Goal: Information Seeking & Learning: Learn about a topic

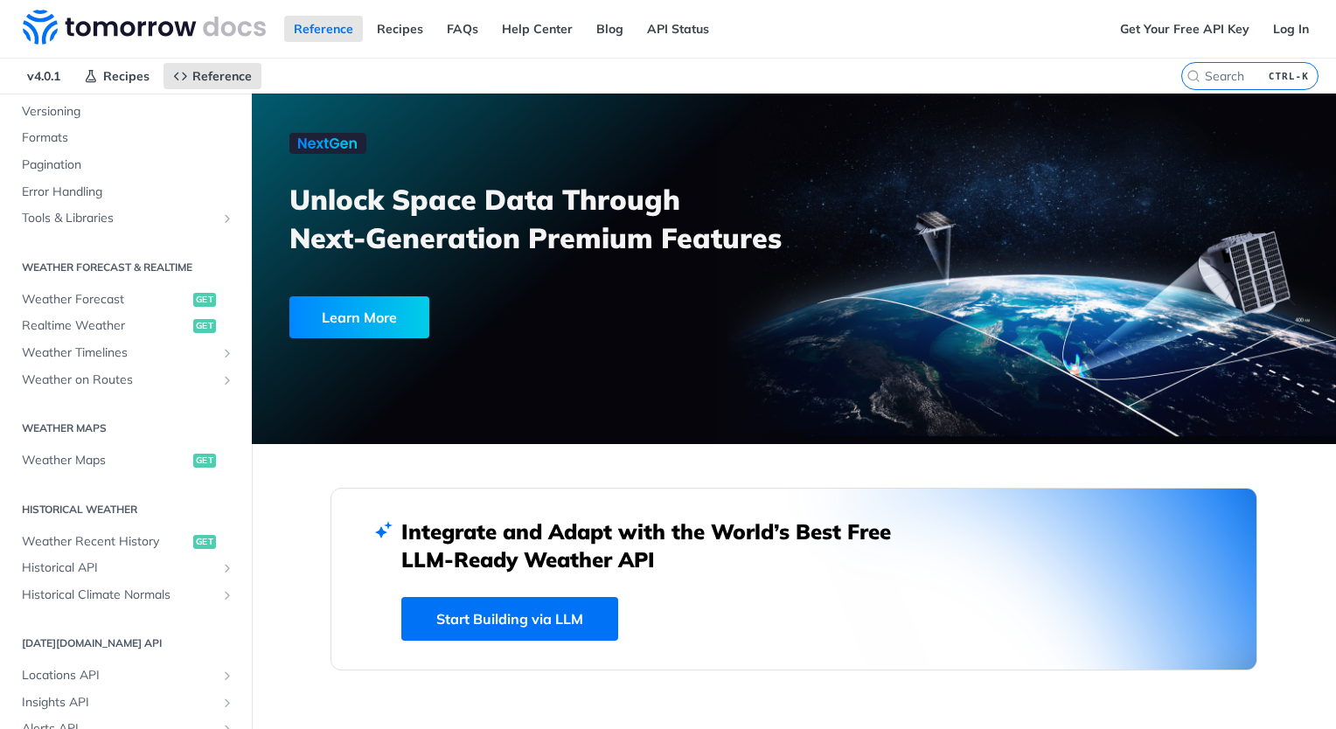
scroll to position [240, 0]
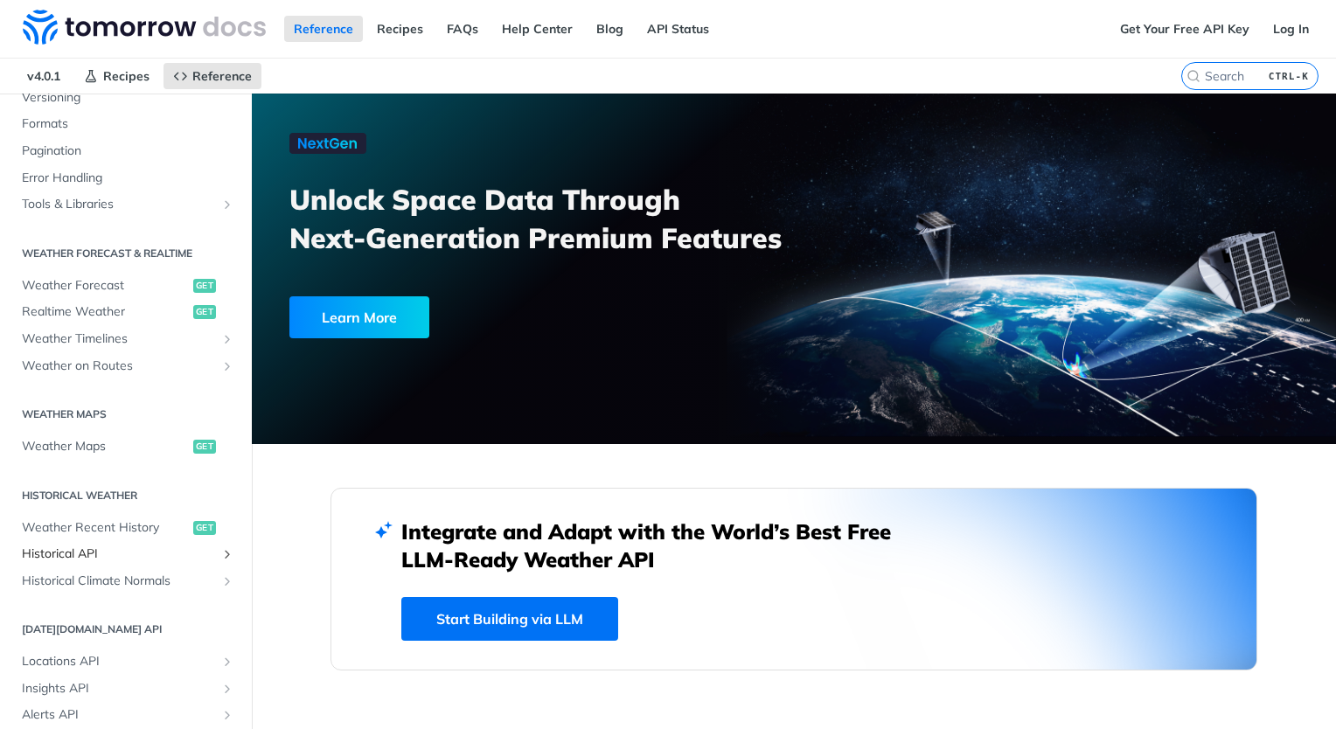
click at [199, 550] on span "Historical API" at bounding box center [119, 554] width 194 height 17
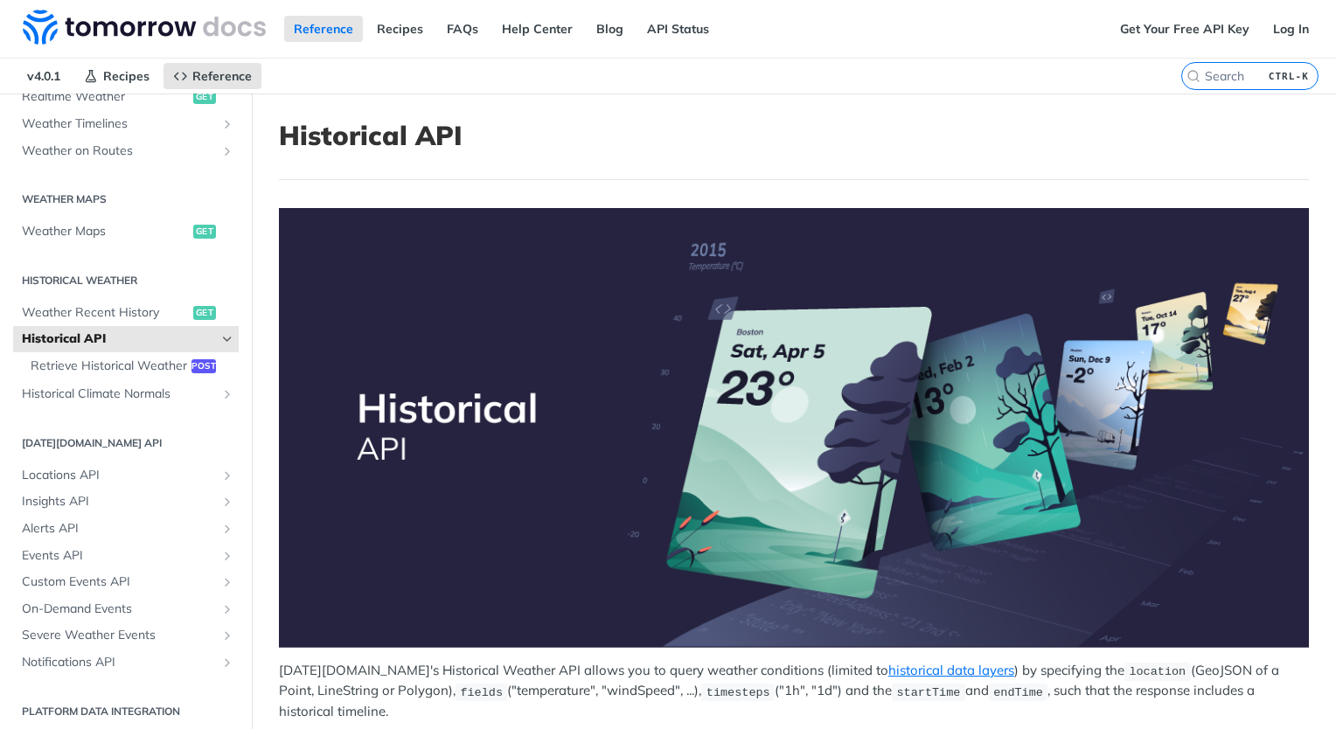
scroll to position [477, 0]
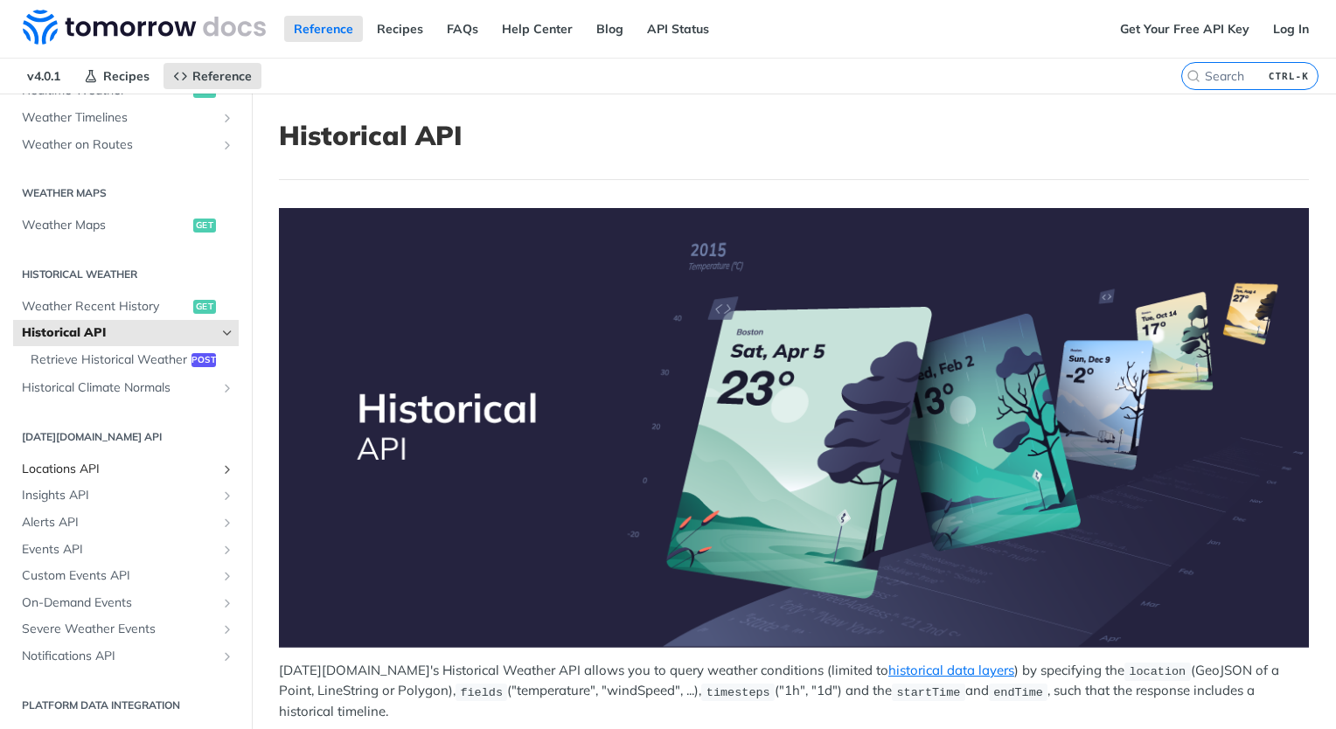
click at [187, 468] on span "Locations API" at bounding box center [119, 469] width 194 height 17
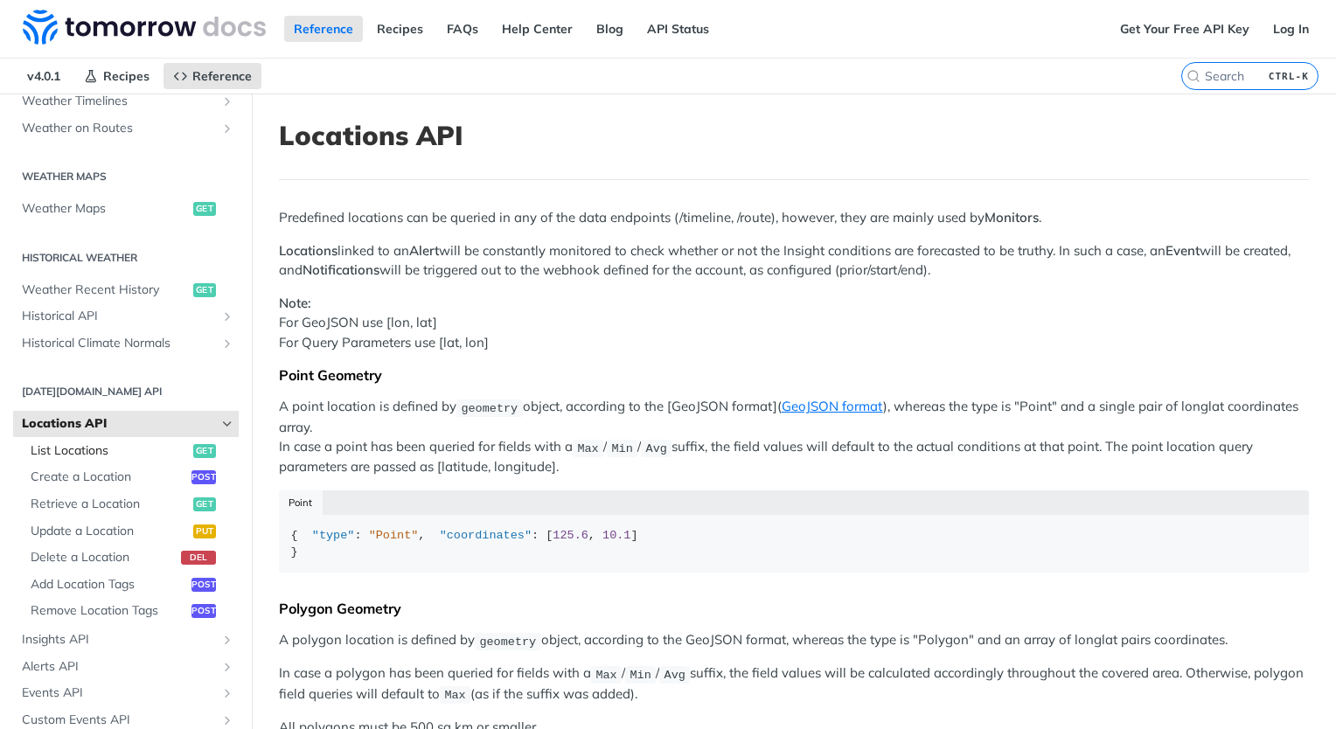
click at [130, 460] on link "List Locations get" at bounding box center [130, 451] width 217 height 26
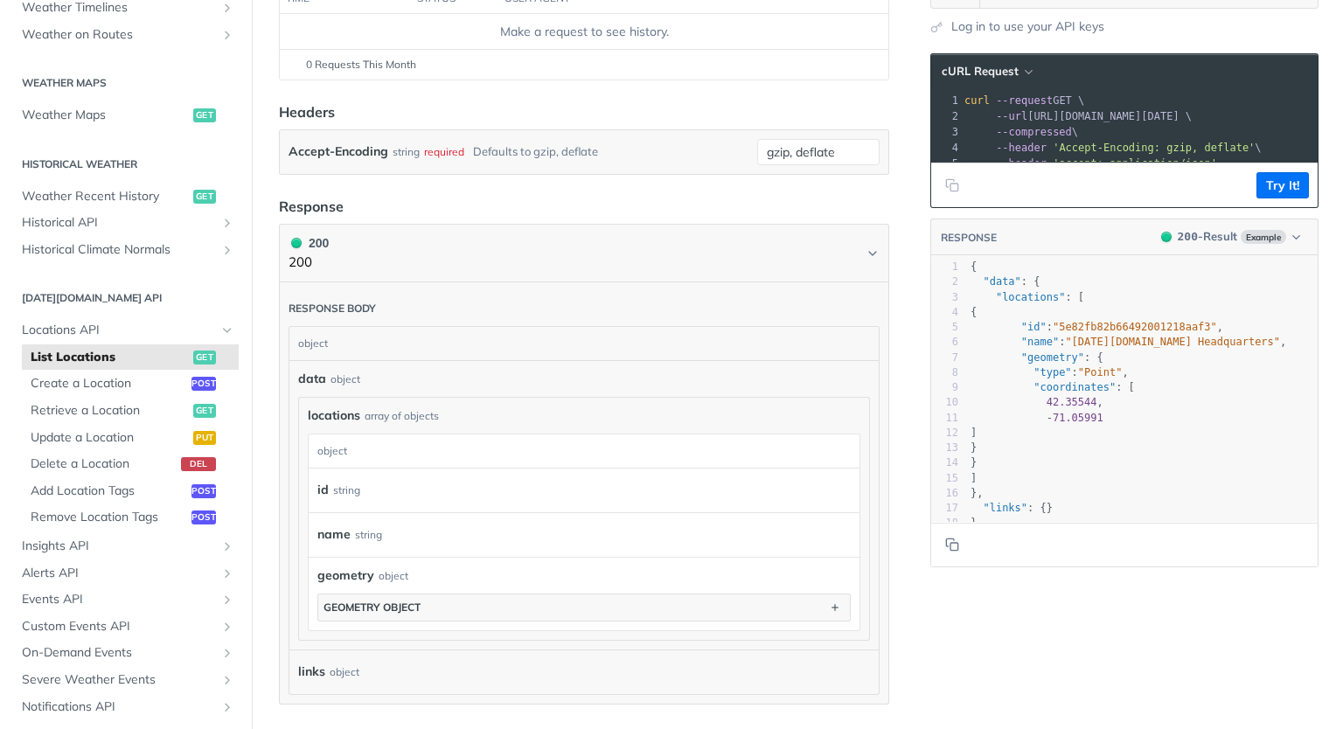
scroll to position [268, 0]
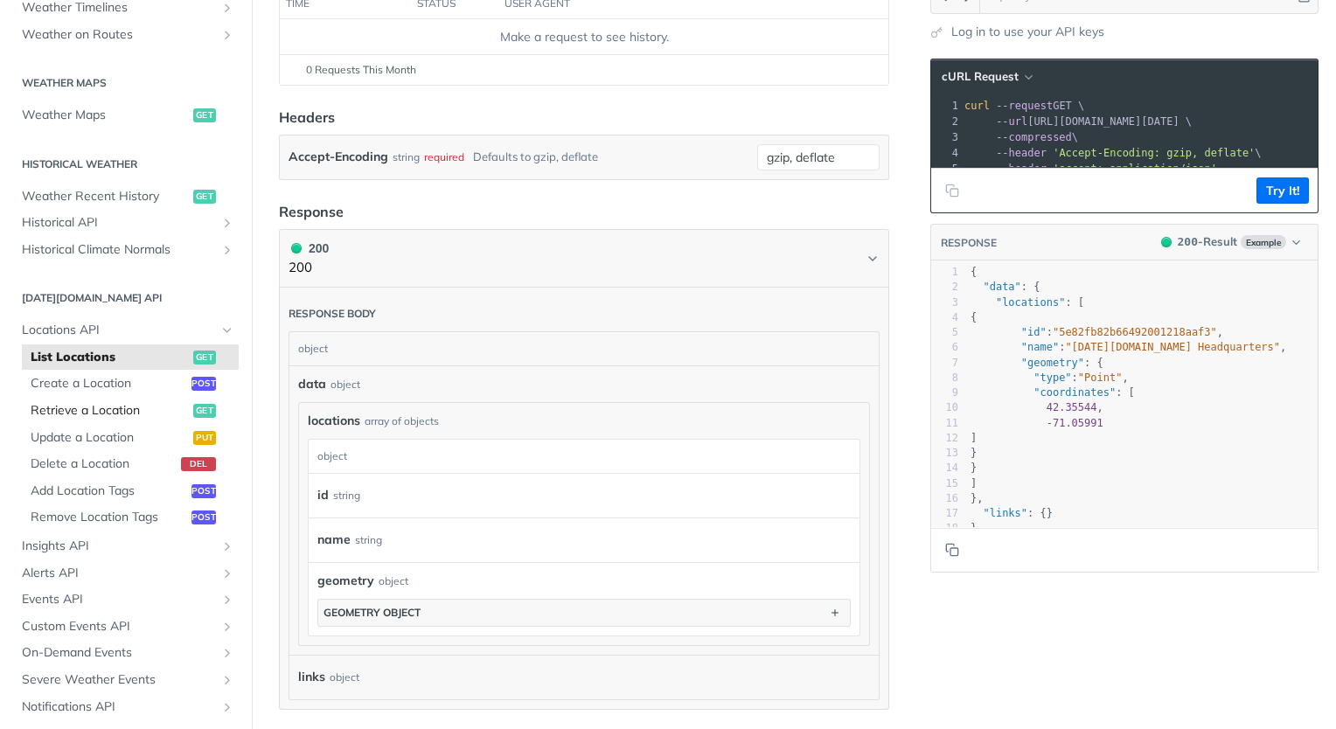
click at [80, 416] on span "Retrieve a Location" at bounding box center [110, 410] width 158 height 17
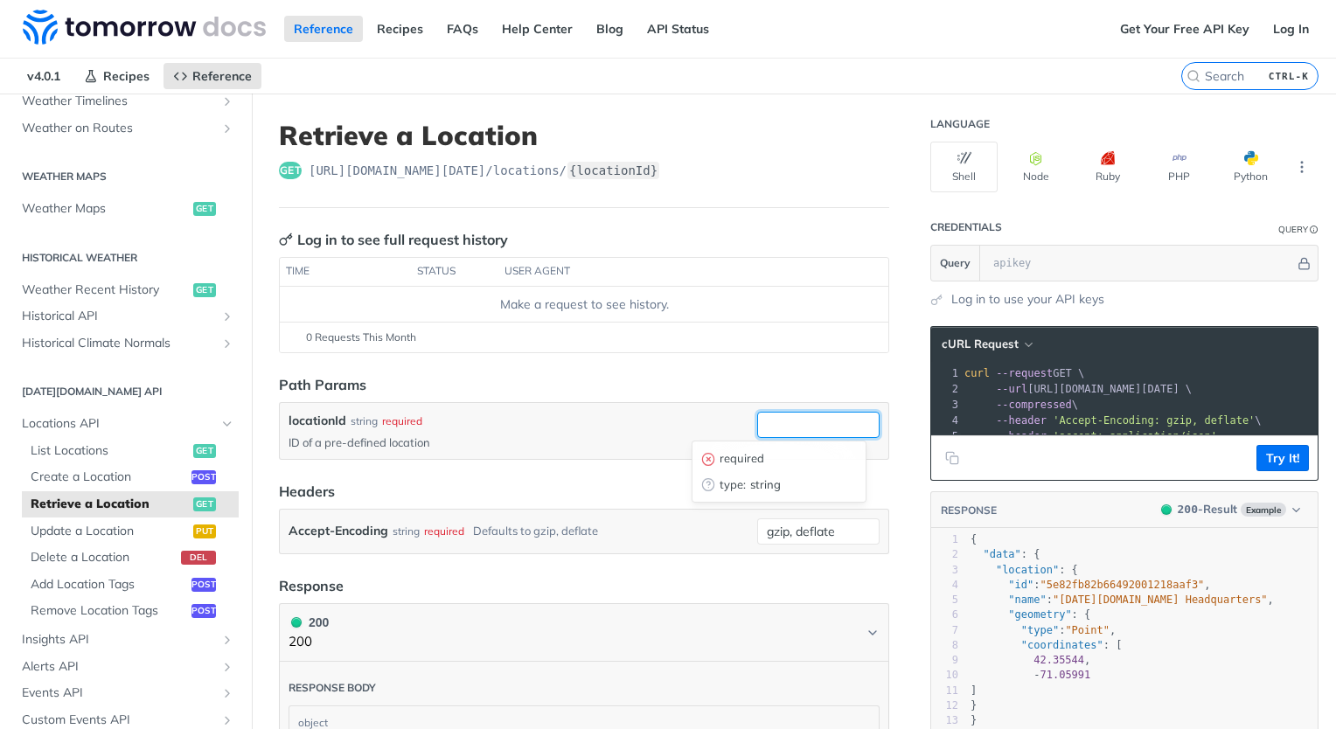
click at [769, 417] on input "locationId" at bounding box center [818, 425] width 122 height 26
click at [87, 309] on span "Historical API" at bounding box center [119, 316] width 194 height 17
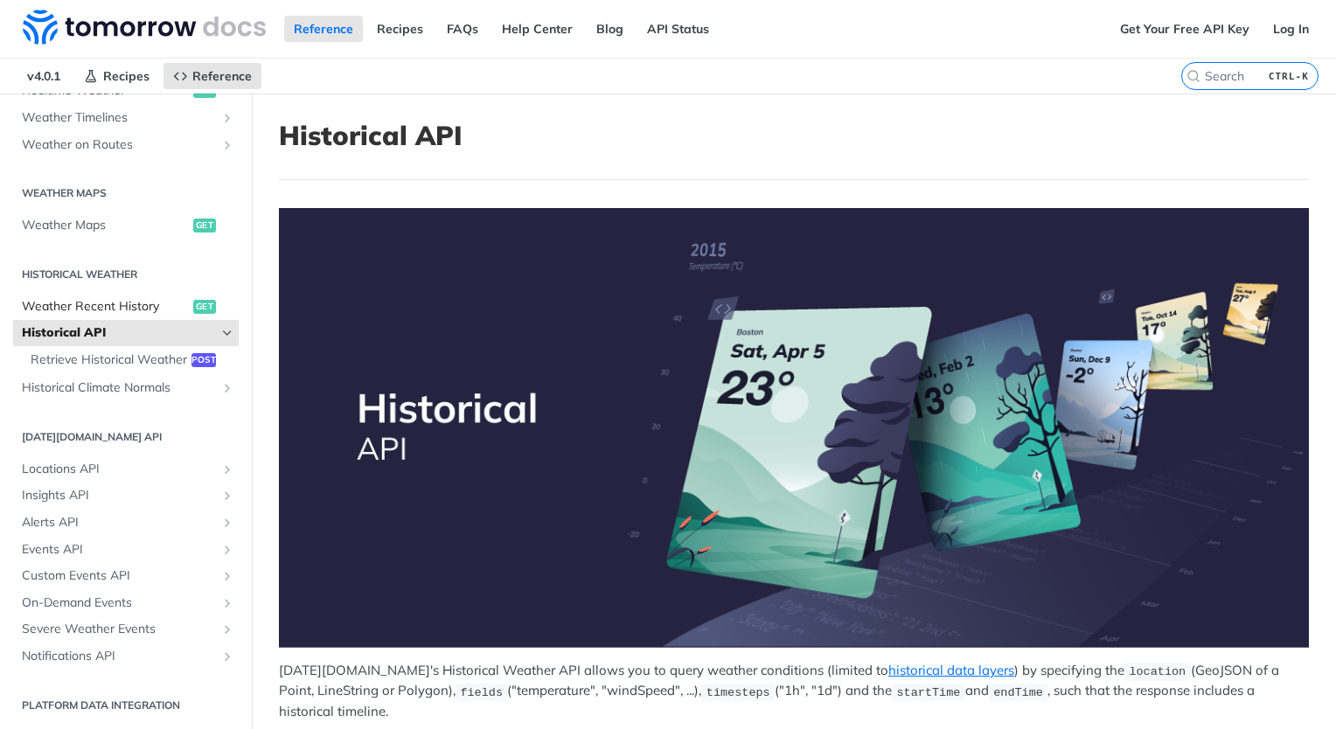
click at [127, 298] on span "Weather Recent History" at bounding box center [105, 306] width 167 height 17
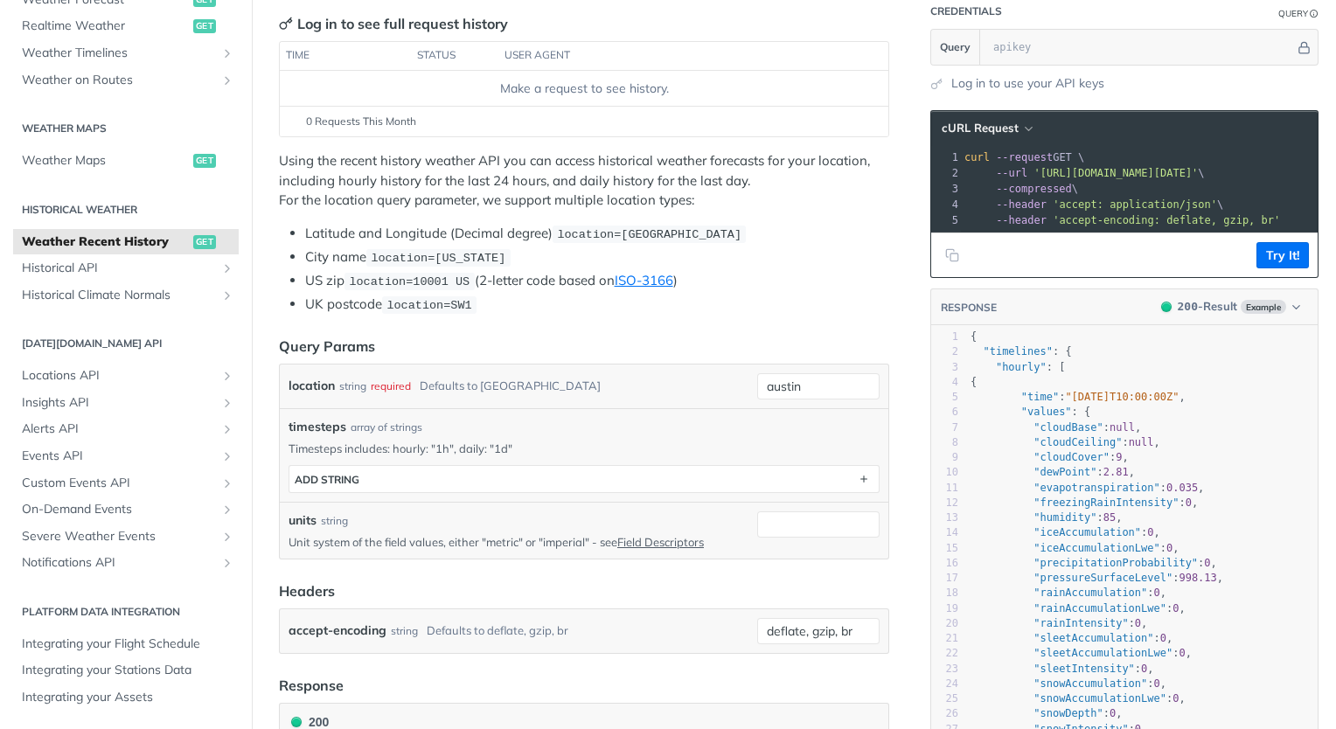
scroll to position [217, 0]
